Goal: Task Accomplishment & Management: Use online tool/utility

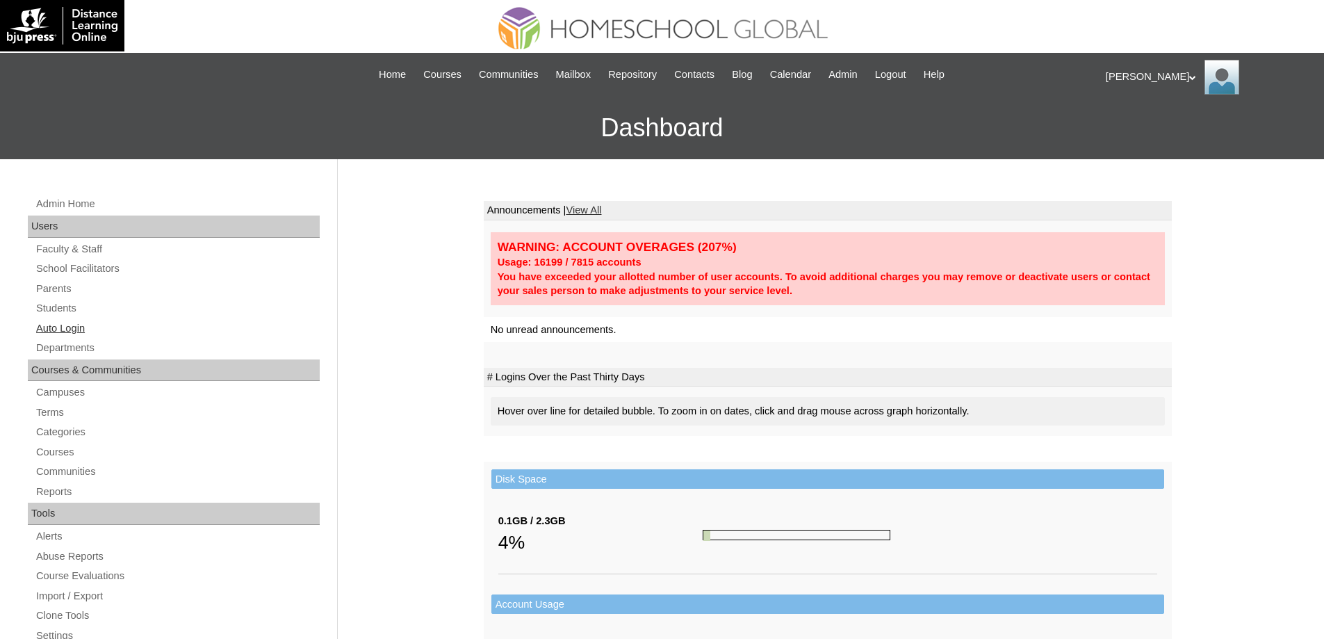
click at [117, 328] on link "Auto Login" at bounding box center [177, 328] width 285 height 17
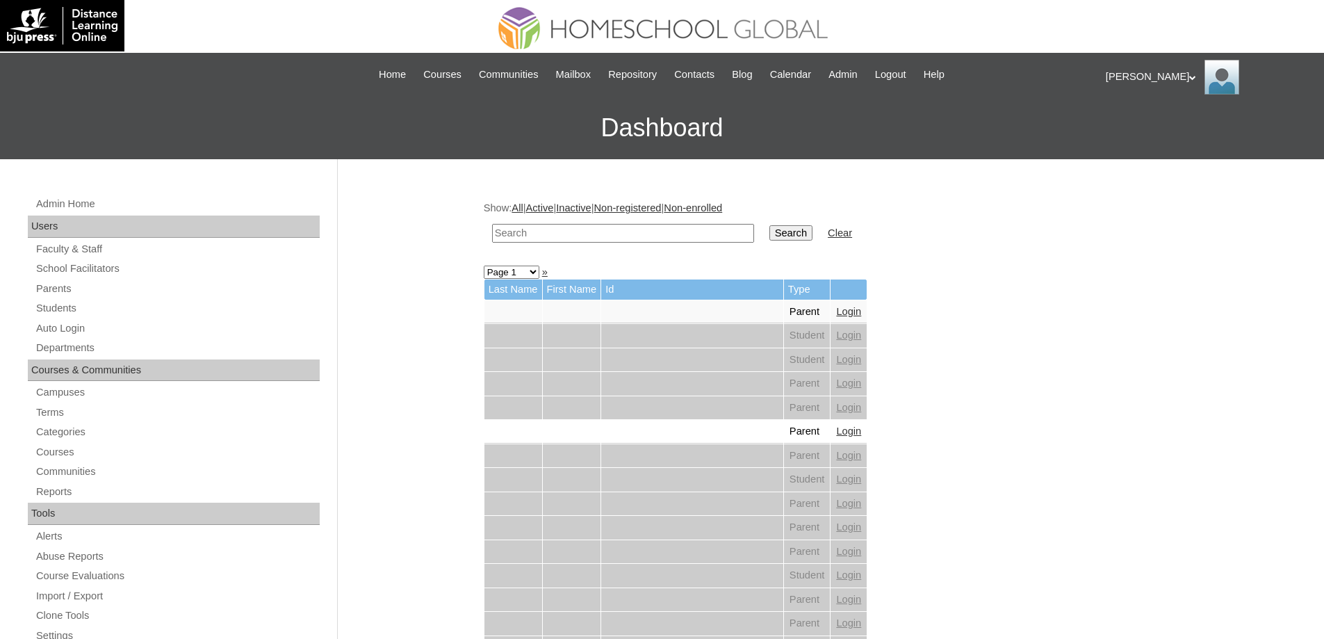
drag, startPoint x: 657, startPoint y: 231, endPoint x: 805, endPoint y: 238, distance: 147.4
click at [658, 231] on input "text" at bounding box center [623, 233] width 262 height 19
paste input "Derick Lu"
type input "Derick Lu"
click at [812, 239] on input "Search" at bounding box center [790, 232] width 43 height 15
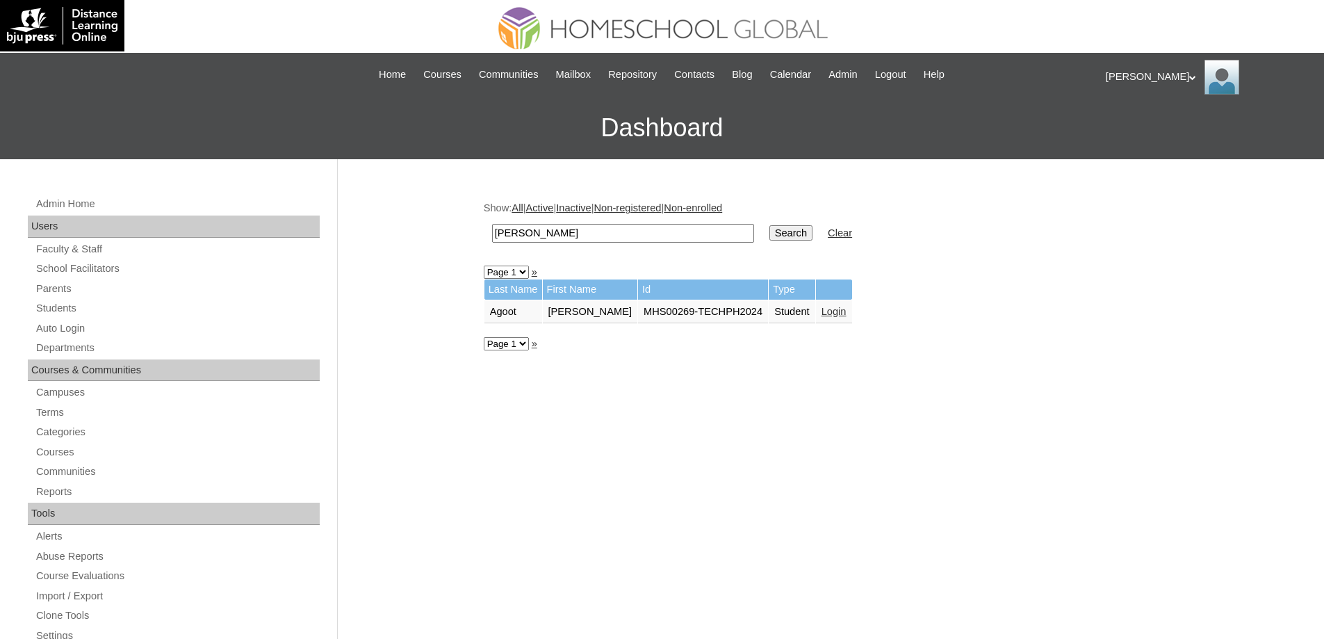
click at [832, 311] on link "Login" at bounding box center [833, 311] width 25 height 11
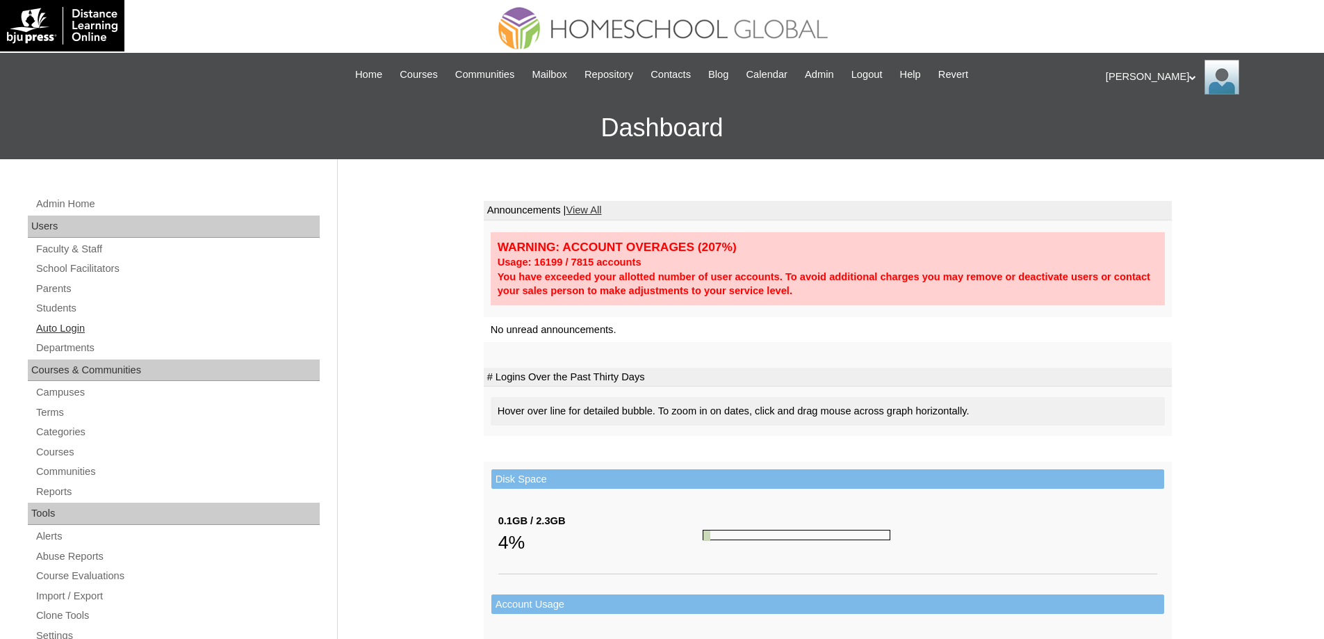
click at [43, 322] on link "Auto Login" at bounding box center [177, 328] width 285 height 17
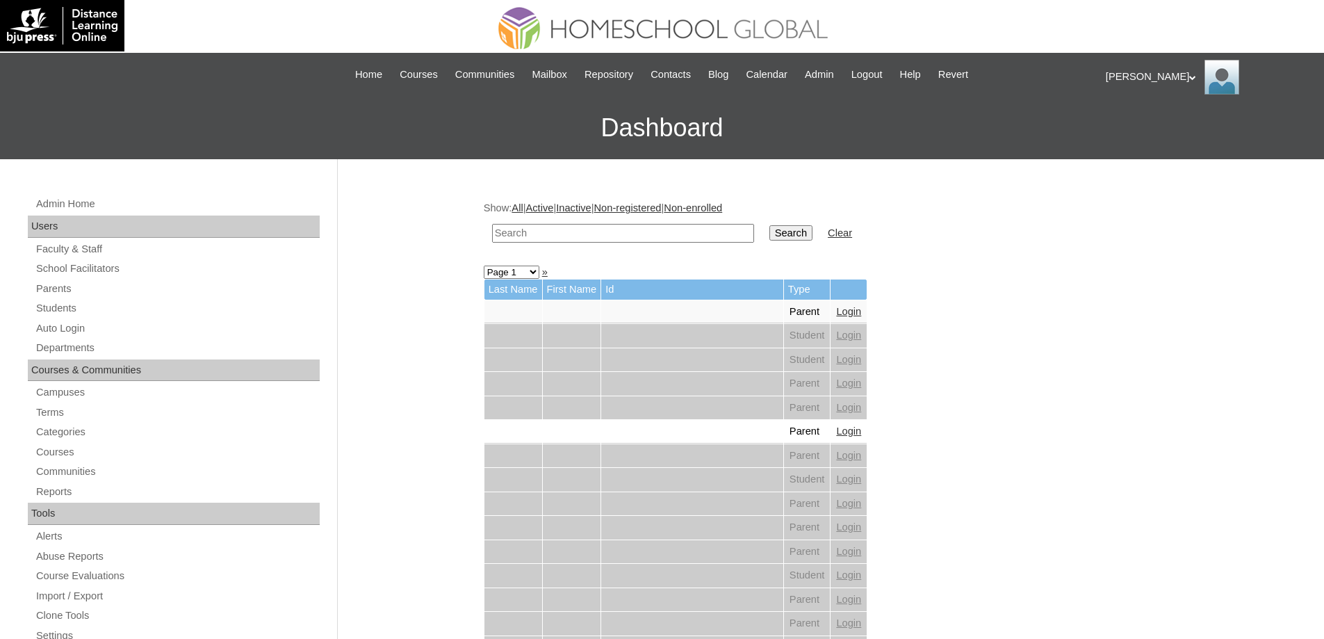
drag, startPoint x: 605, startPoint y: 240, endPoint x: 638, endPoint y: 236, distance: 33.6
click at [605, 240] on input "text" at bounding box center [623, 233] width 262 height 19
paste input "Derick Lu"
type input "Derick Lu"
click at [778, 242] on td "Search" at bounding box center [790, 233] width 57 height 33
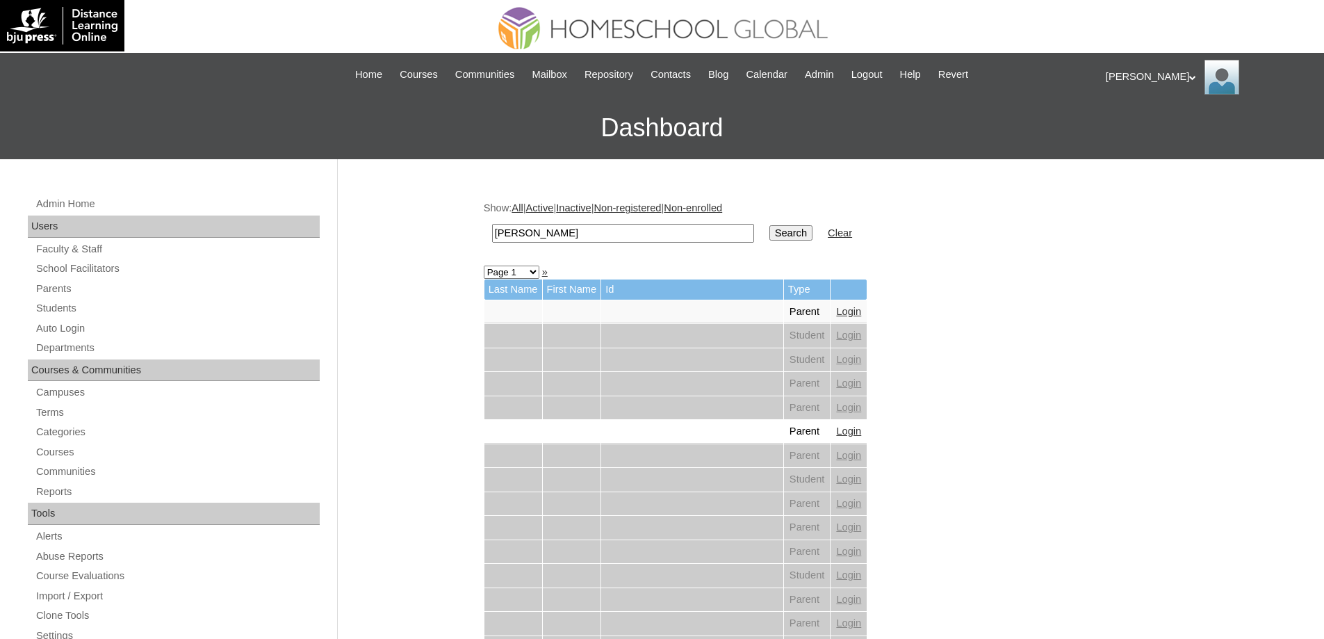
click at [787, 236] on input "Search" at bounding box center [790, 232] width 43 height 15
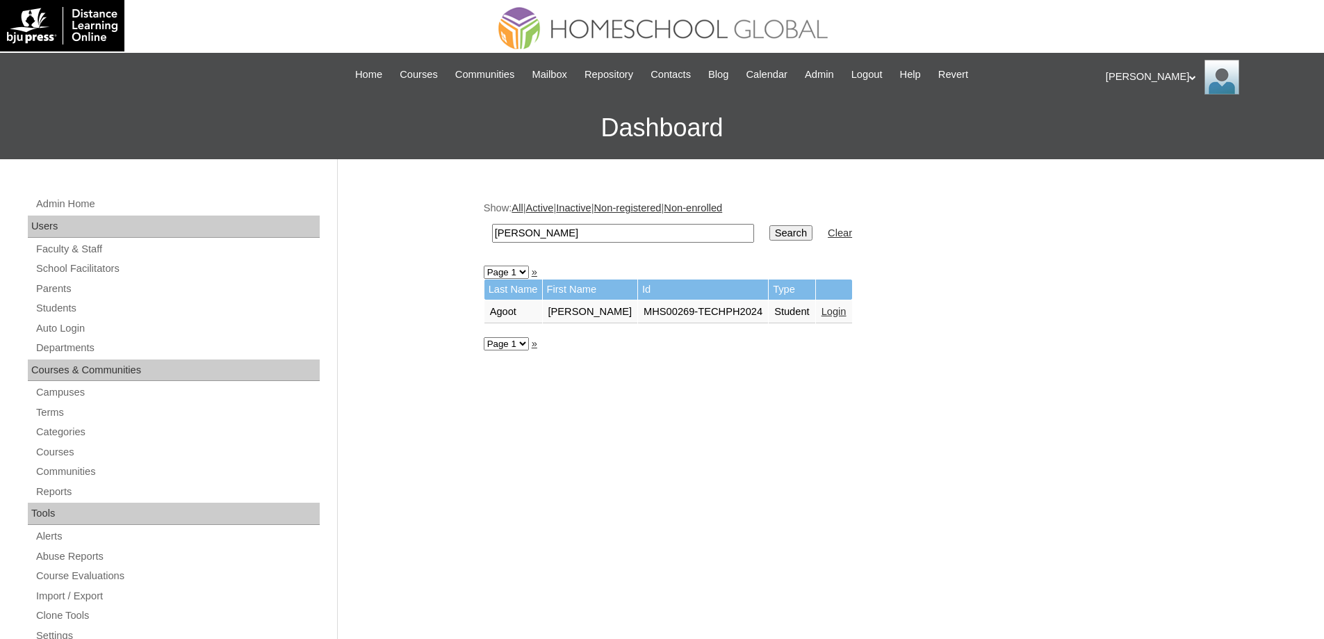
click at [830, 306] on link "Login" at bounding box center [833, 311] width 25 height 11
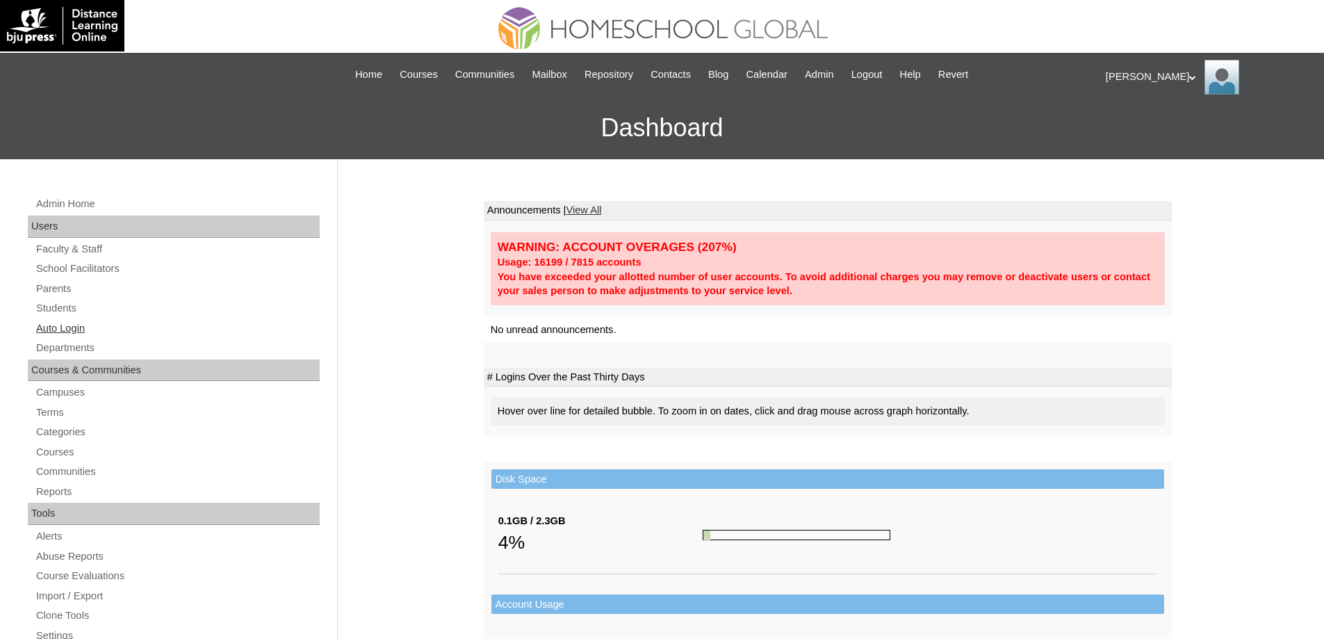
click at [150, 324] on link "Auto Login" at bounding box center [177, 328] width 285 height 17
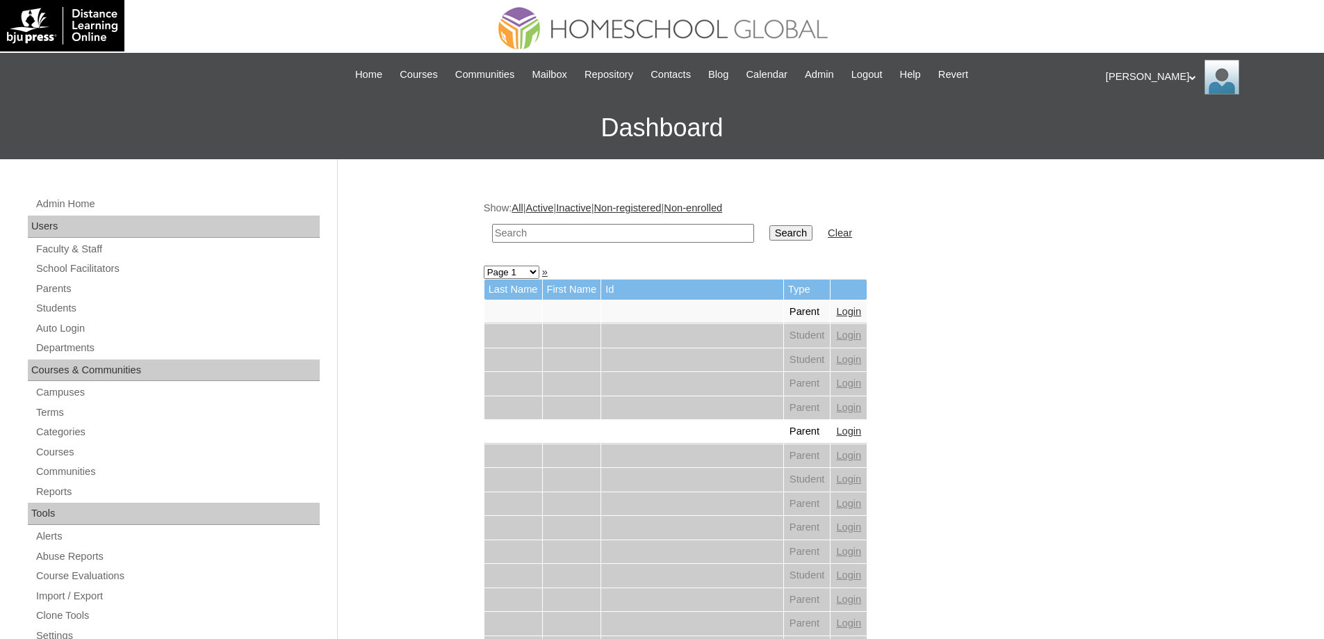
click at [572, 229] on input "text" at bounding box center [623, 233] width 262 height 19
paste input "Kirt Alexand"
type input "Kirt Alexand"
click at [798, 235] on input "Search" at bounding box center [790, 232] width 43 height 15
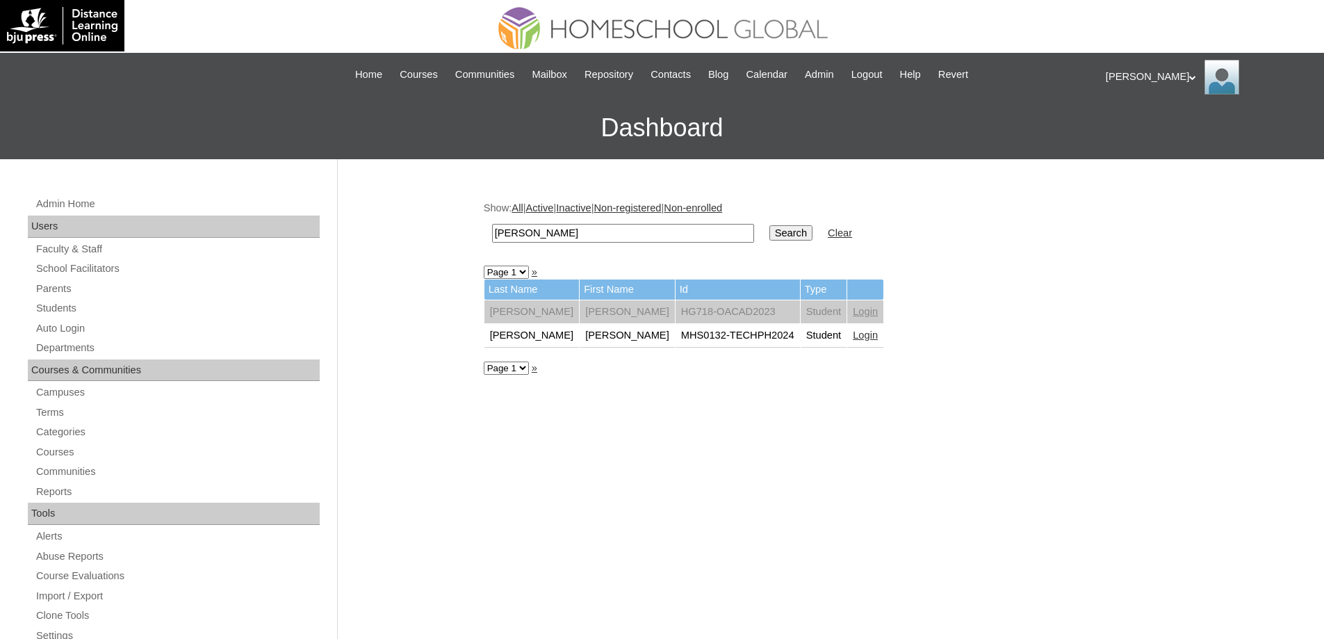
click at [853, 331] on link "Login" at bounding box center [865, 334] width 25 height 11
